Goal: Task Accomplishment & Management: Manage account settings

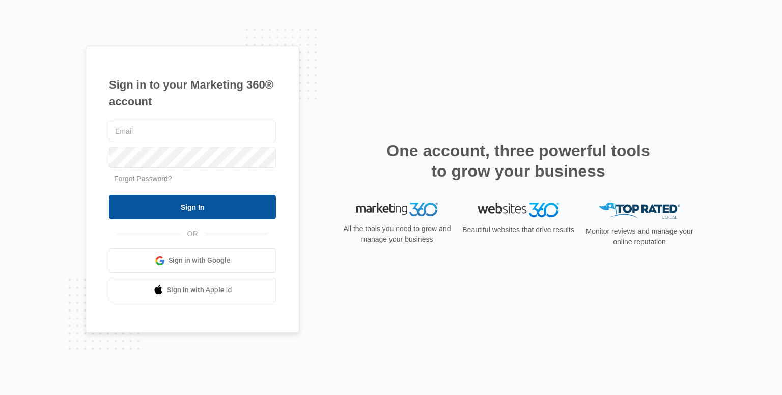
type input "[EMAIL_ADDRESS][DOMAIN_NAME]"
click at [209, 200] on input "Sign In" at bounding box center [192, 207] width 167 height 24
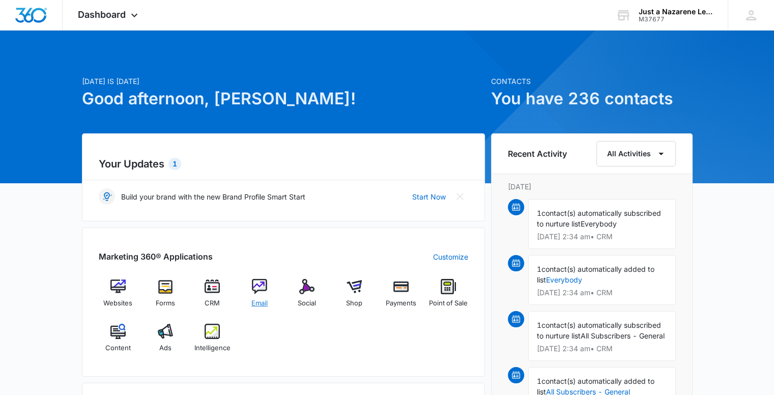
click at [257, 300] on span "Email" at bounding box center [260, 303] width 16 height 10
